Goal: Navigation & Orientation: Find specific page/section

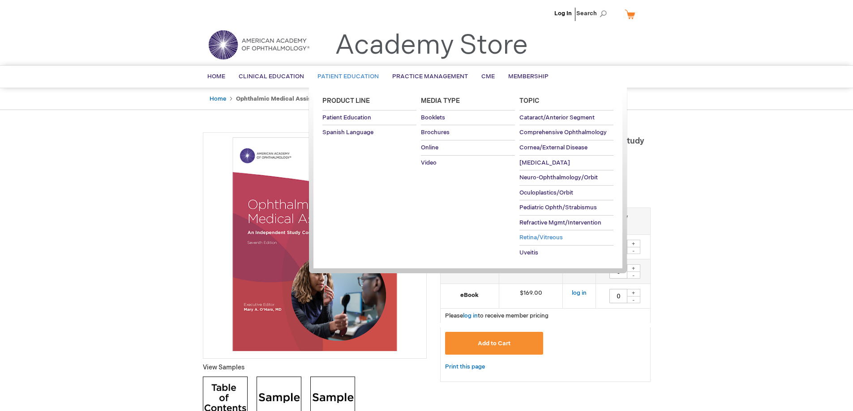
click at [533, 239] on span "Retina/Vitreous" at bounding box center [540, 237] width 43 height 7
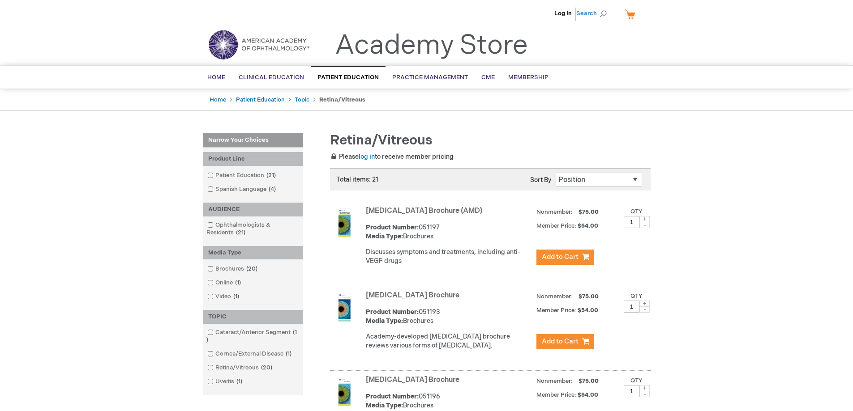
click at [600, 15] on span "Search" at bounding box center [593, 13] width 34 height 18
click at [209, 74] on span "Home" at bounding box center [216, 77] width 18 height 7
